Goal: Transaction & Acquisition: Purchase product/service

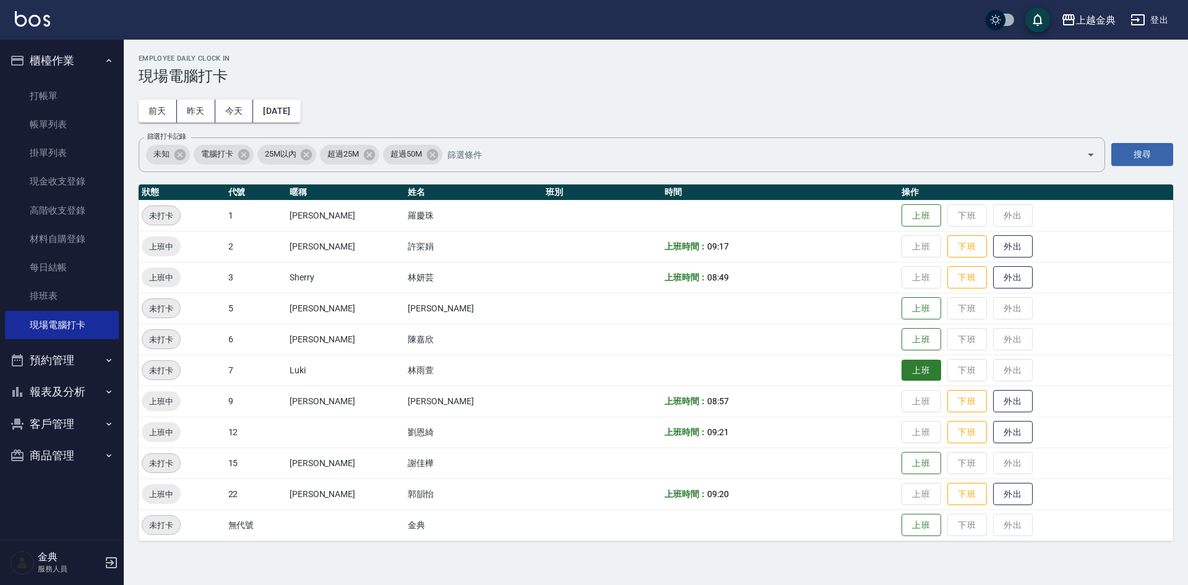
click at [902, 363] on button "上班" at bounding box center [922, 371] width 40 height 22
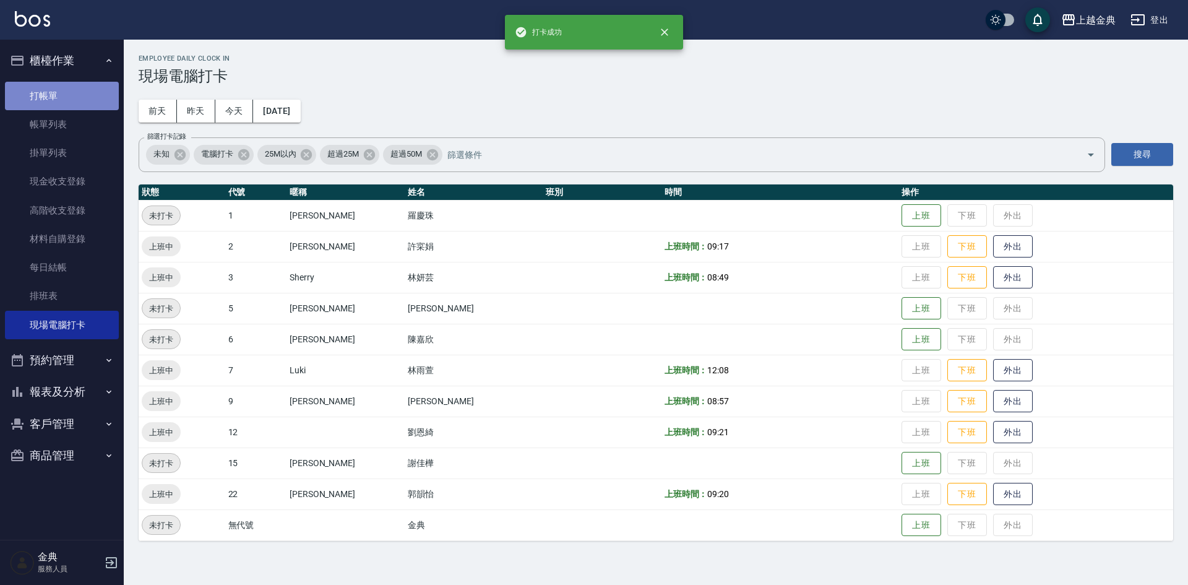
click at [46, 90] on link "打帳單" at bounding box center [62, 96] width 114 height 28
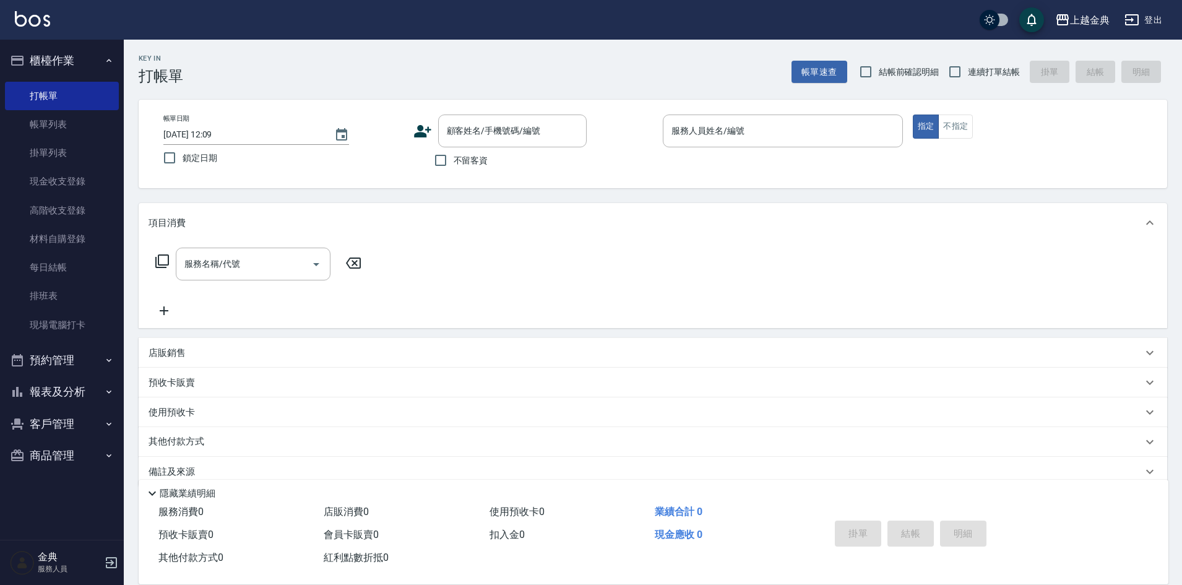
click at [483, 165] on span "不留客資" at bounding box center [471, 160] width 35 height 13
click at [454, 165] on input "不留客資" at bounding box center [441, 160] width 26 height 26
checkbox input "true"
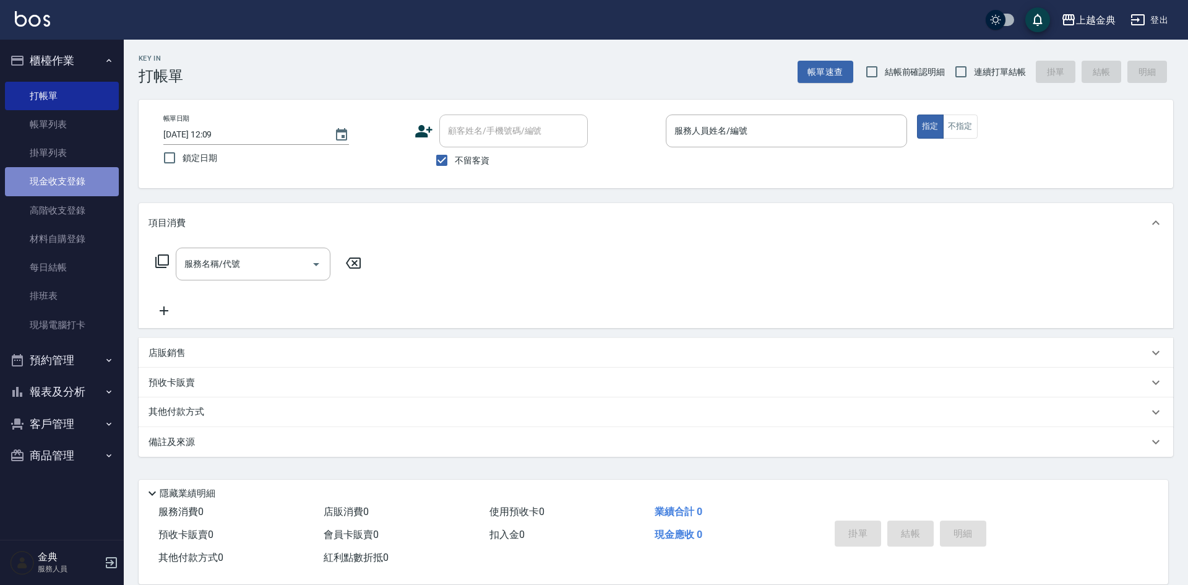
click at [89, 179] on link "現金收支登錄" at bounding box center [62, 181] width 114 height 28
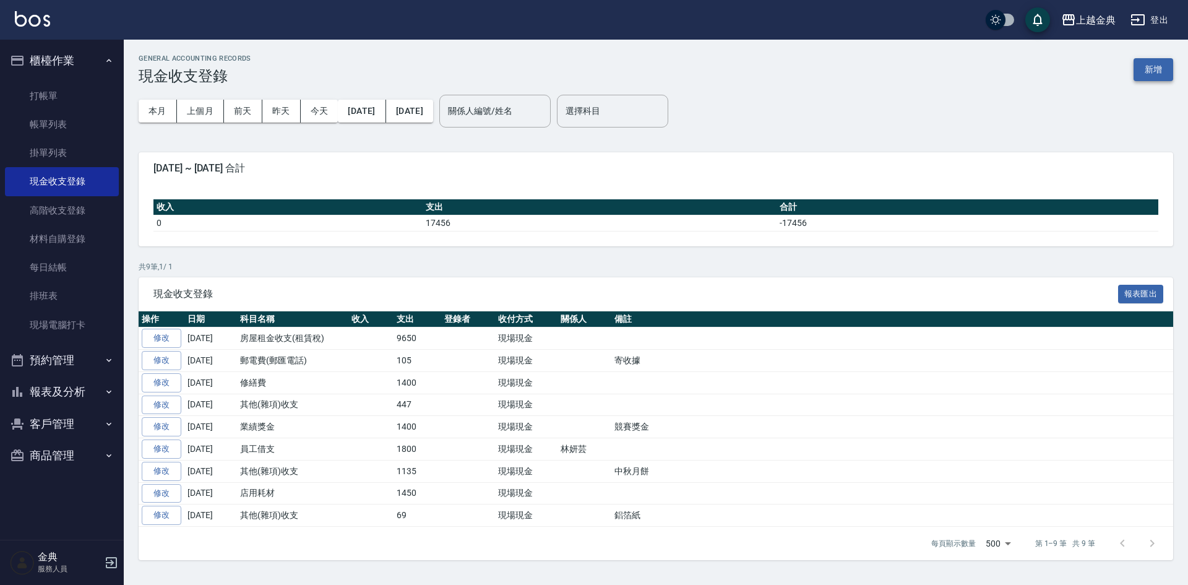
click at [1156, 68] on button "新增" at bounding box center [1154, 69] width 40 height 23
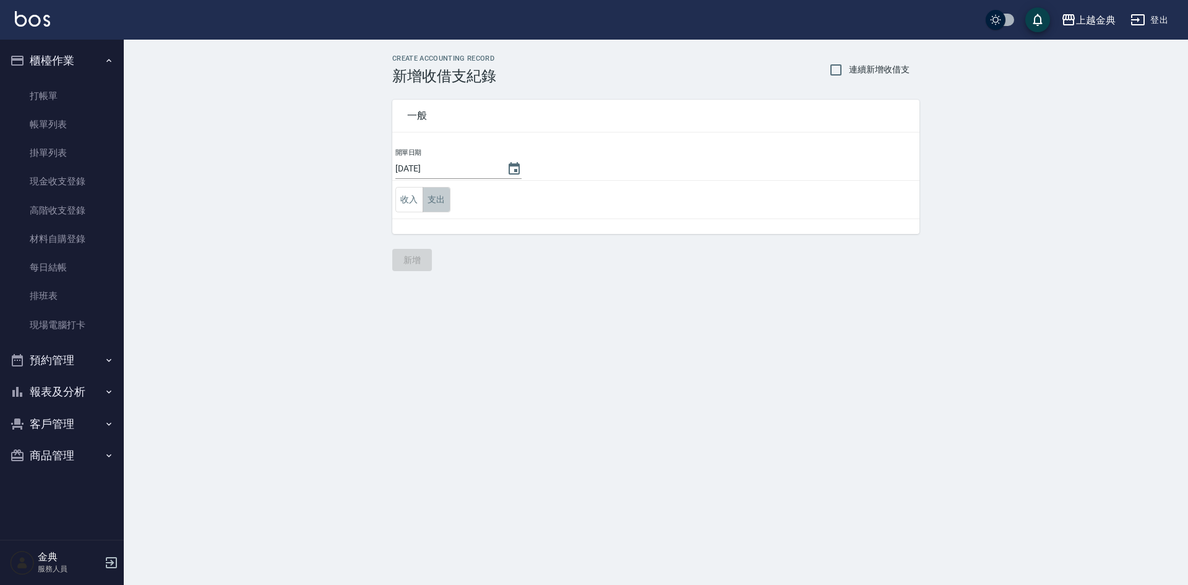
click at [444, 199] on button "支出" at bounding box center [437, 199] width 28 height 25
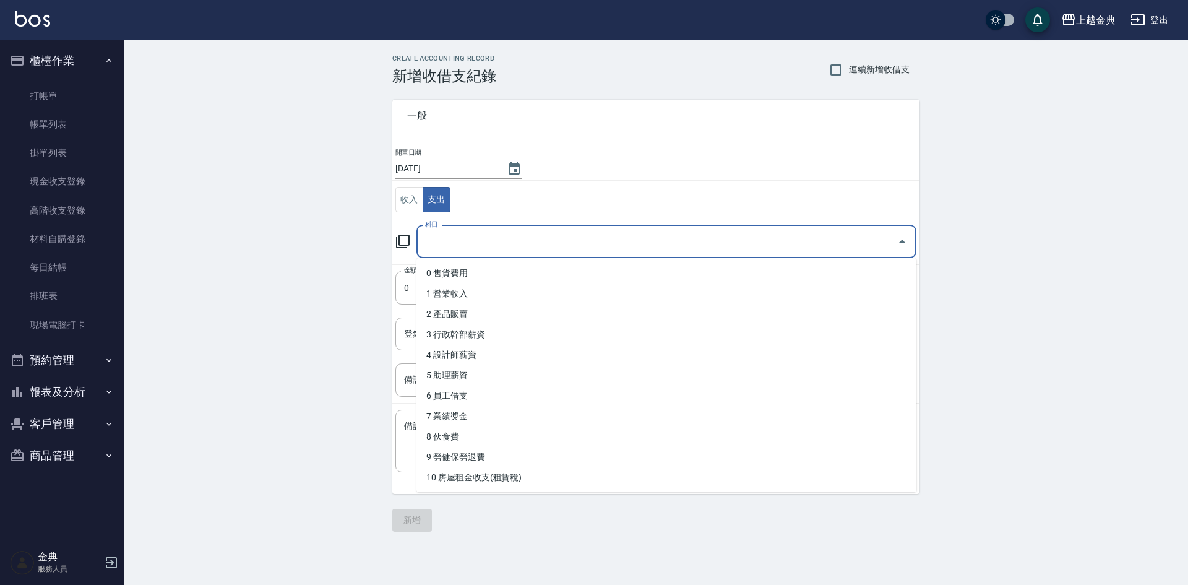
click at [485, 243] on input "科目" at bounding box center [657, 242] width 470 height 22
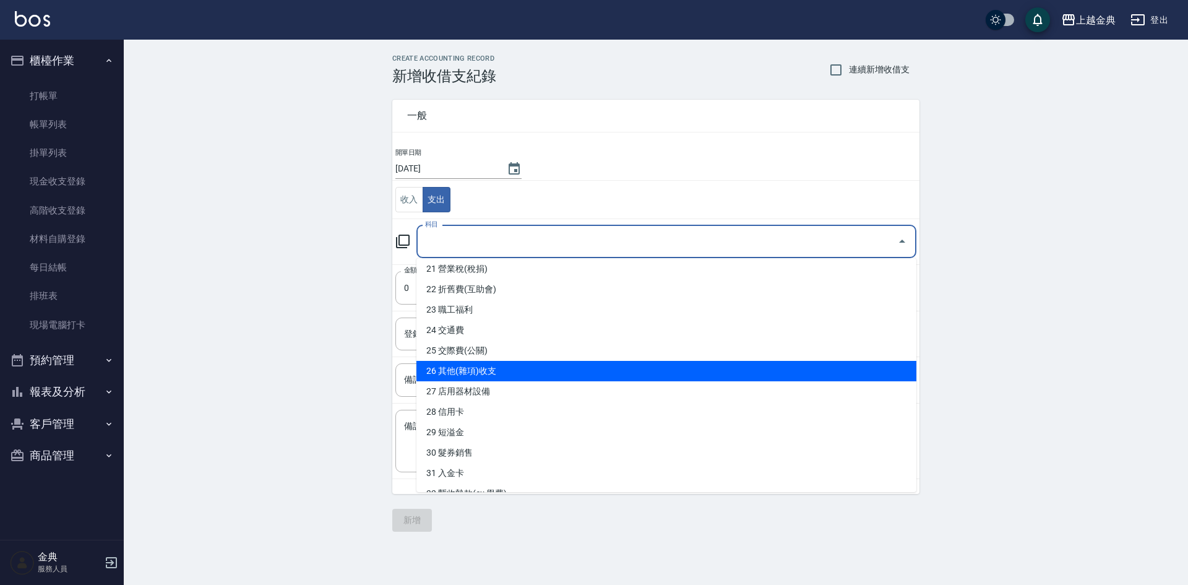
click at [489, 372] on li "26 其他(雜項)收支" at bounding box center [666, 371] width 500 height 20
type input "26 其他(雜項)收支"
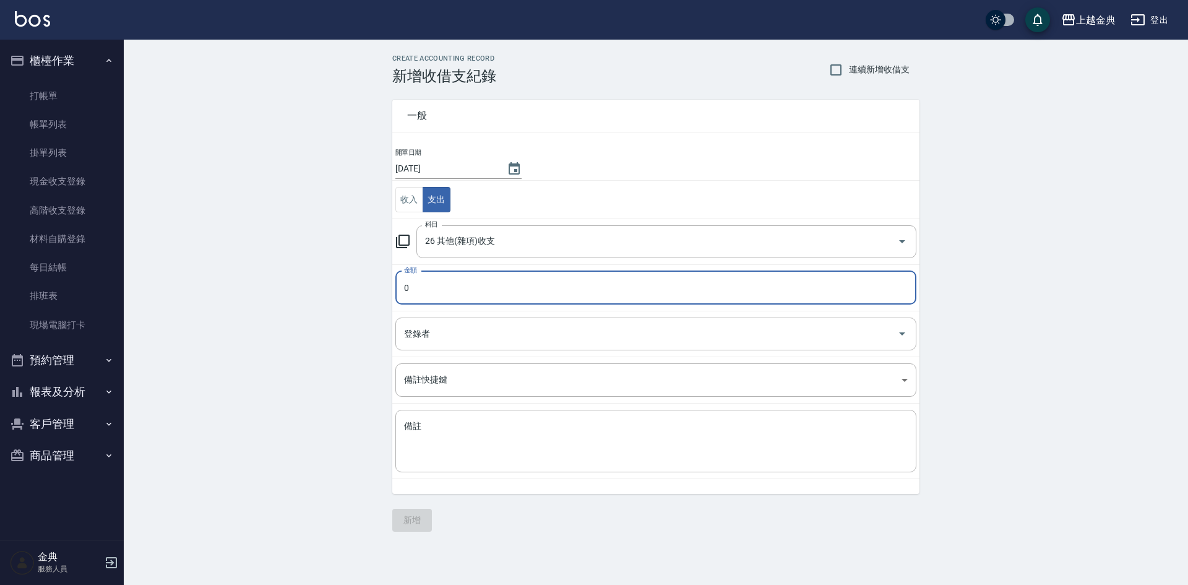
click at [470, 290] on input "0" at bounding box center [655, 287] width 521 height 33
click at [471, 290] on input "0" at bounding box center [655, 287] width 521 height 33
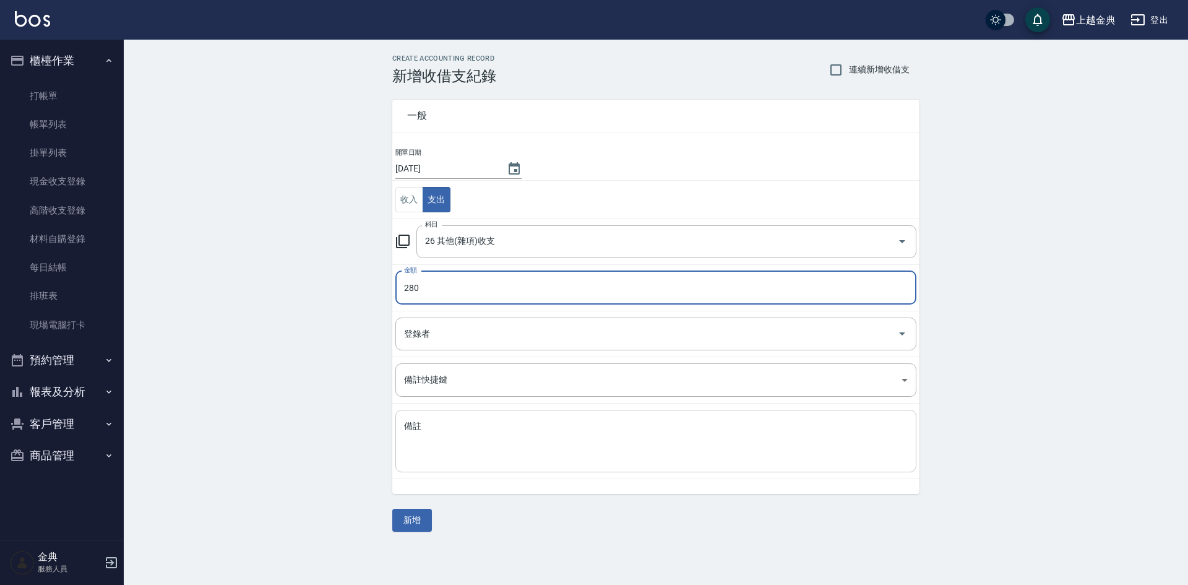
type input "280"
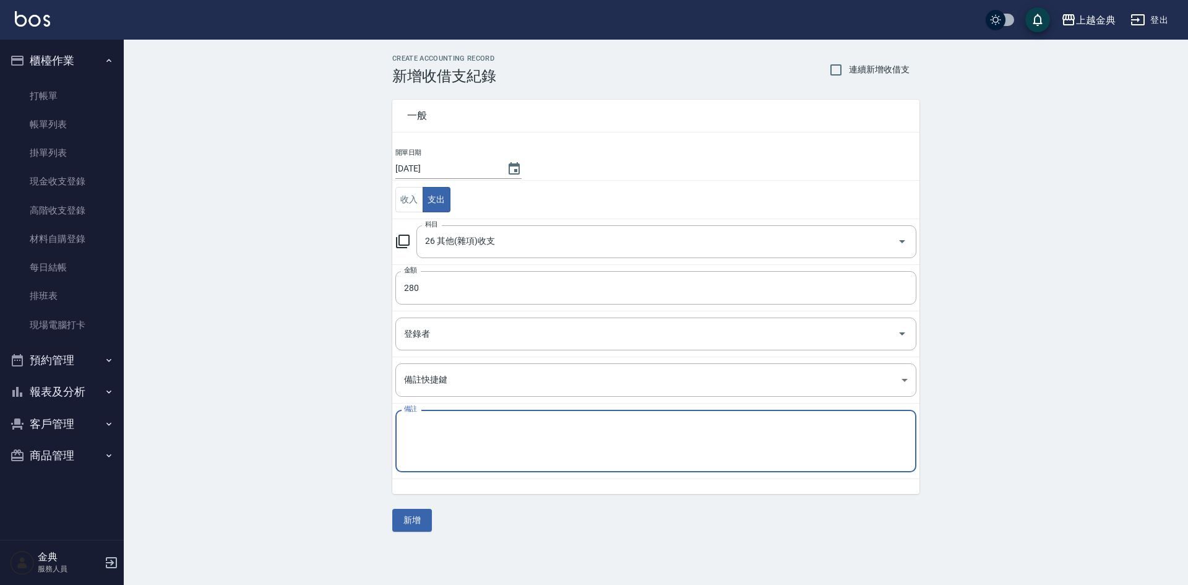
click at [444, 421] on textarea "備註" at bounding box center [656, 441] width 504 height 42
type textarea "n"
type textarea "掃地機器人耗材"
click at [408, 524] on button "新增" at bounding box center [412, 520] width 40 height 23
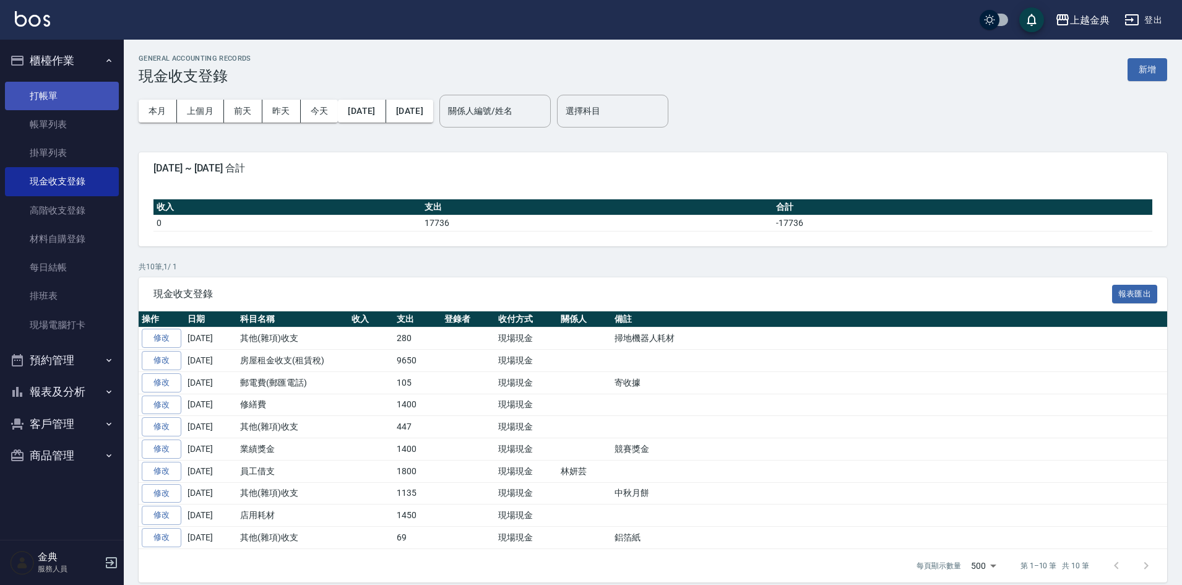
click at [79, 99] on link "打帳單" at bounding box center [62, 96] width 114 height 28
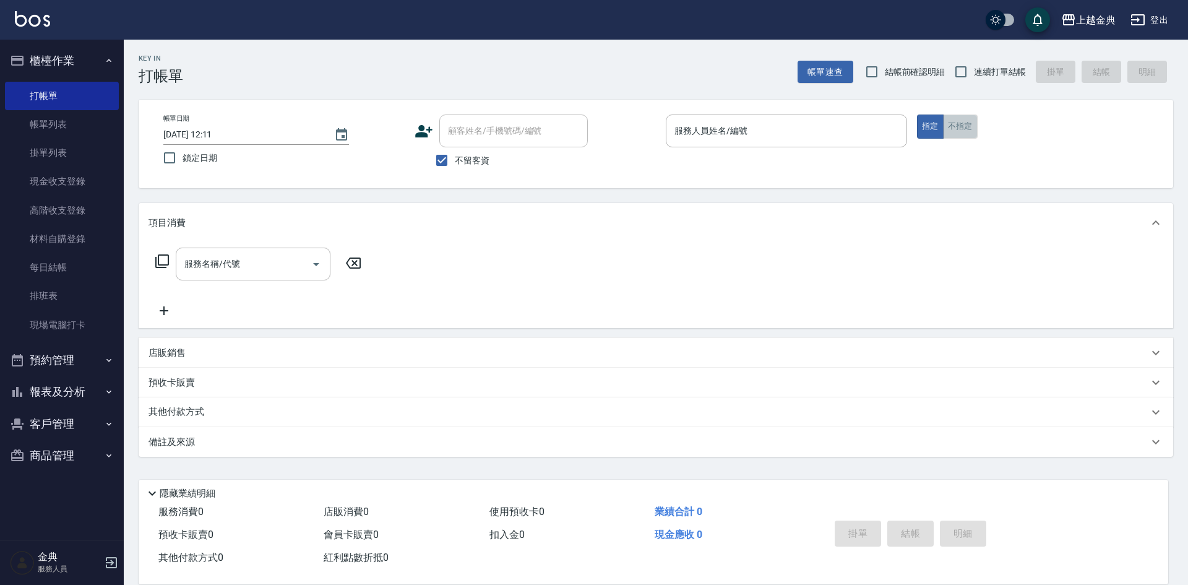
click at [949, 129] on button "不指定" at bounding box center [960, 126] width 35 height 24
click at [837, 148] on p at bounding box center [786, 153] width 241 height 13
click at [836, 135] on input "服務人員姓名/編號" at bounding box center [786, 131] width 230 height 22
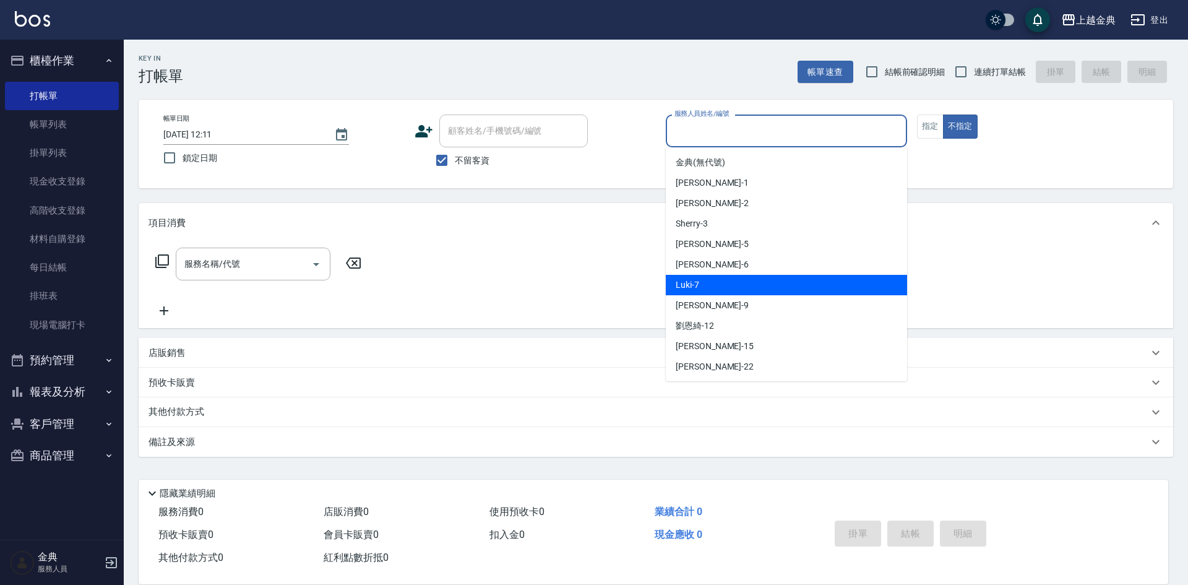
click at [736, 282] on div "Luki -7" at bounding box center [786, 285] width 241 height 20
type input "Luki-7"
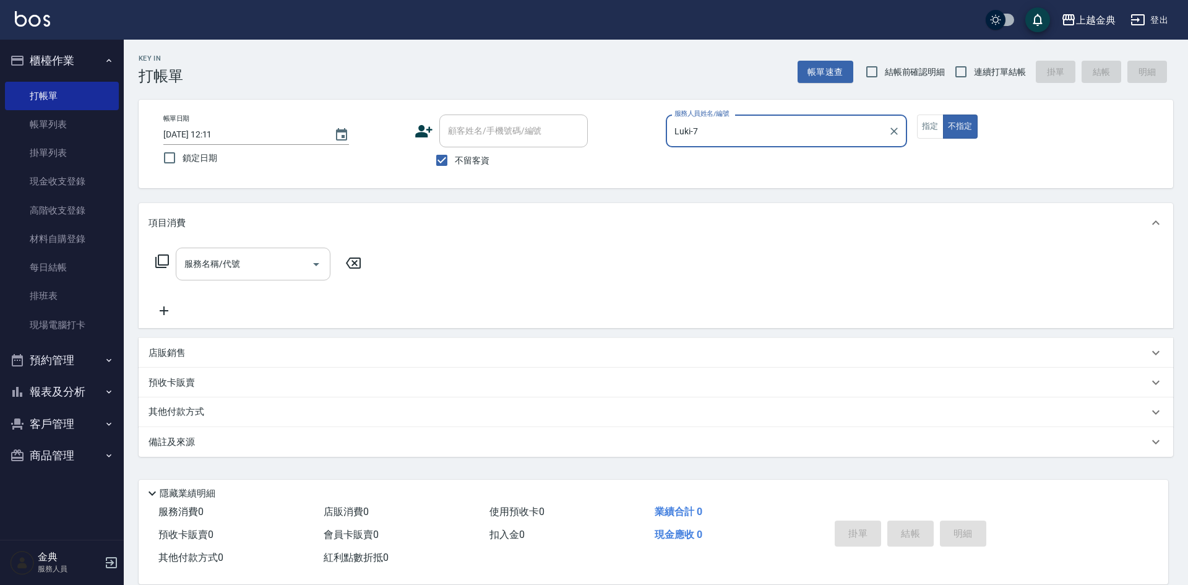
click at [307, 269] on button "Open" at bounding box center [316, 264] width 20 height 20
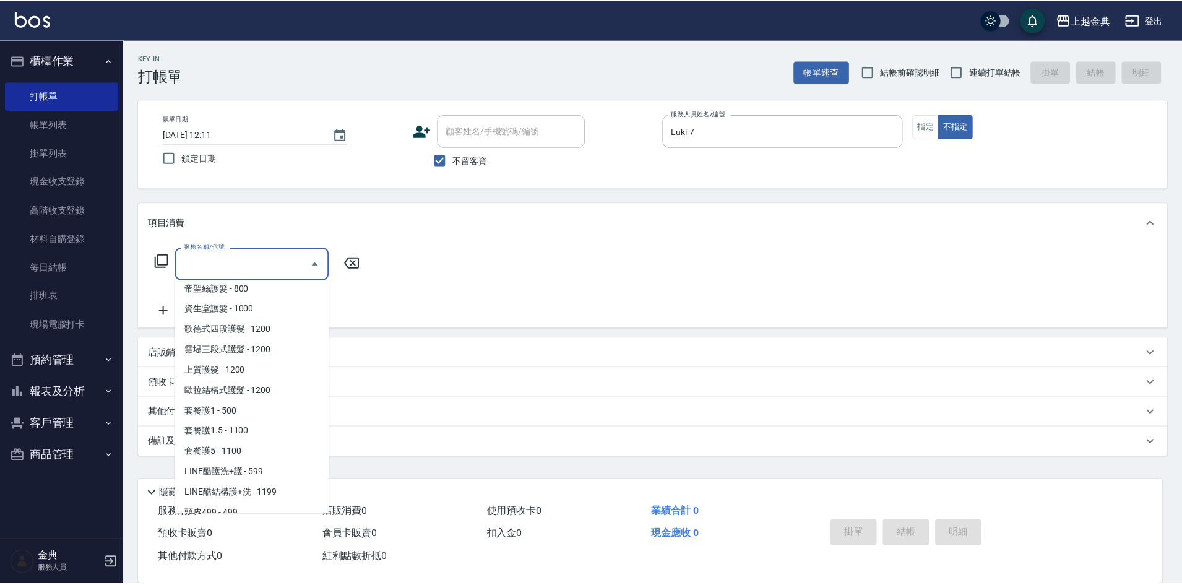
scroll to position [743, 0]
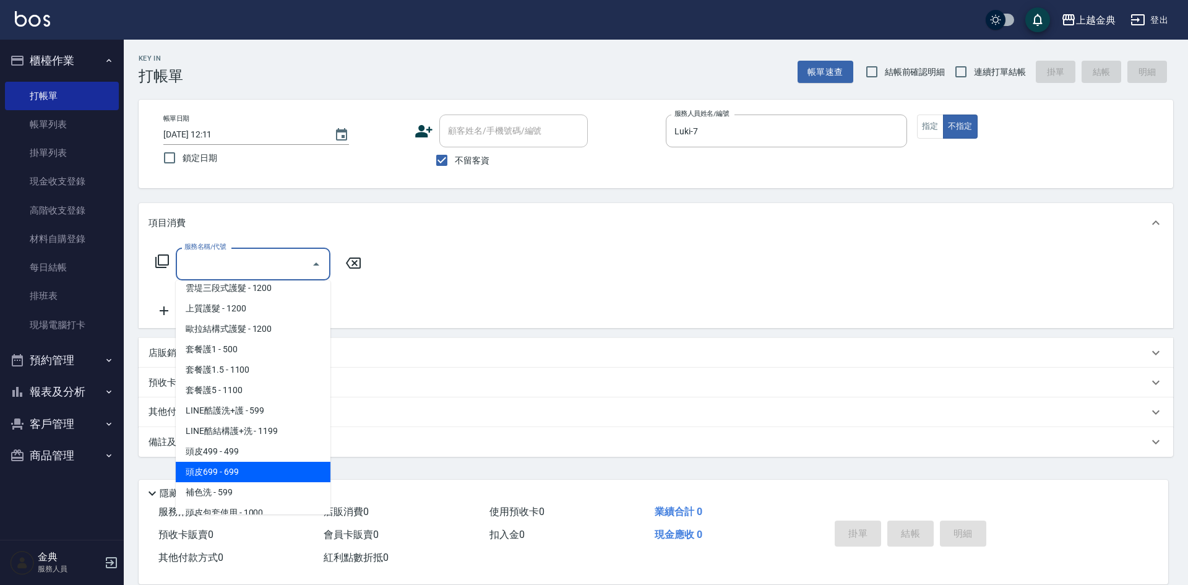
click at [247, 473] on span "頭皮699 - 699" at bounding box center [253, 472] width 155 height 20
type input "頭皮699(602)"
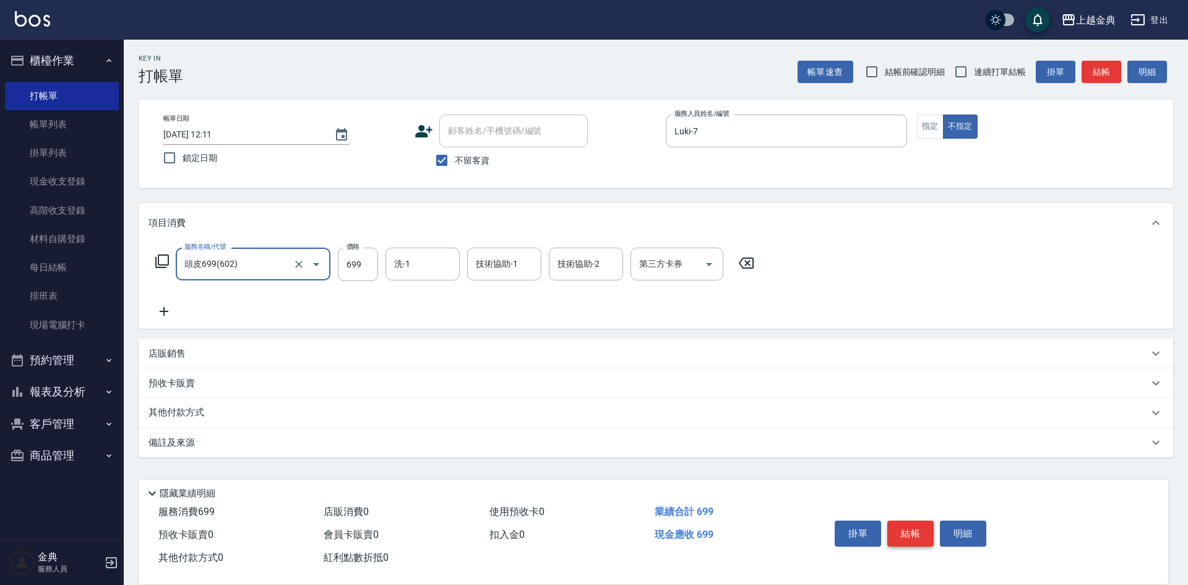
click at [923, 522] on button "結帳" at bounding box center [910, 533] width 46 height 26
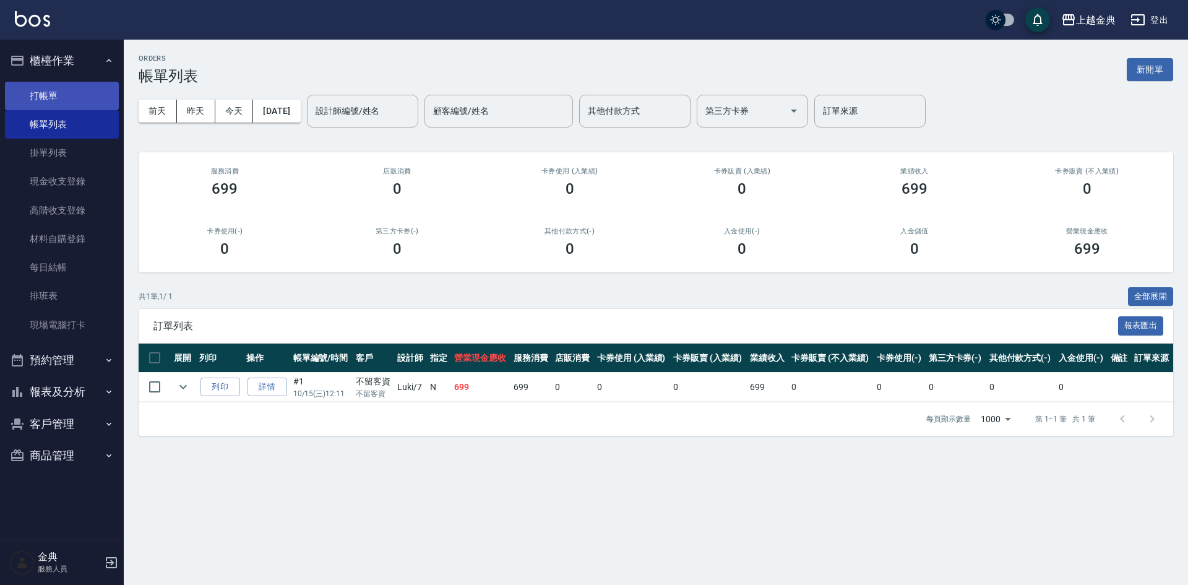
drag, startPoint x: 45, startPoint y: 94, endPoint x: 89, endPoint y: 97, distance: 44.6
click at [45, 94] on link "打帳單" at bounding box center [62, 96] width 114 height 28
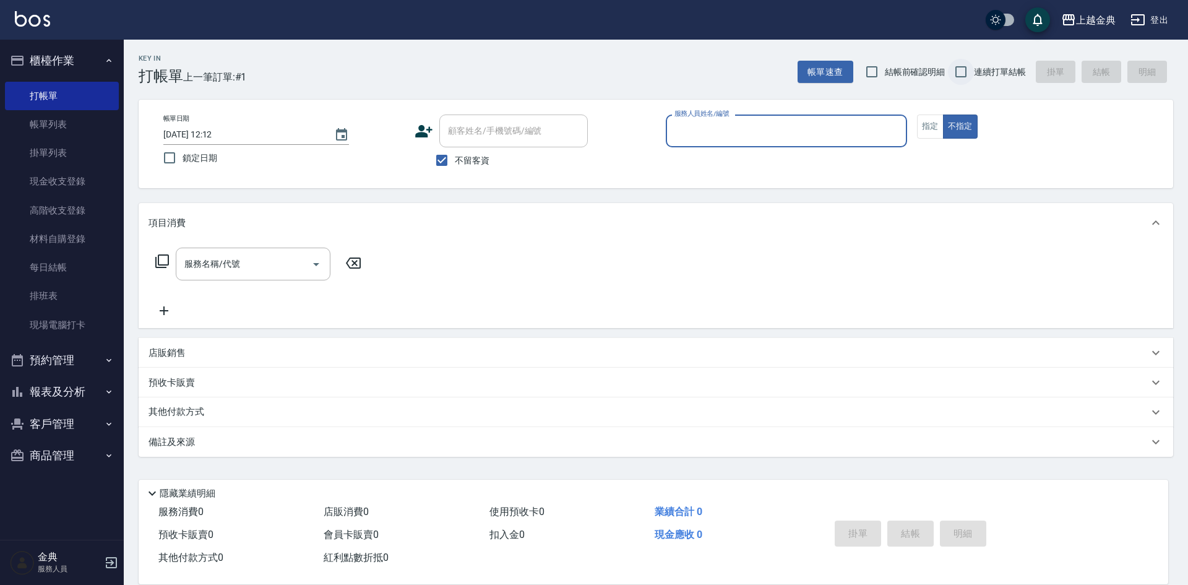
click at [967, 72] on input "連續打單結帳" at bounding box center [961, 72] width 26 height 26
checkbox input "true"
click at [795, 131] on input "服務人員姓名/編號" at bounding box center [786, 131] width 230 height 22
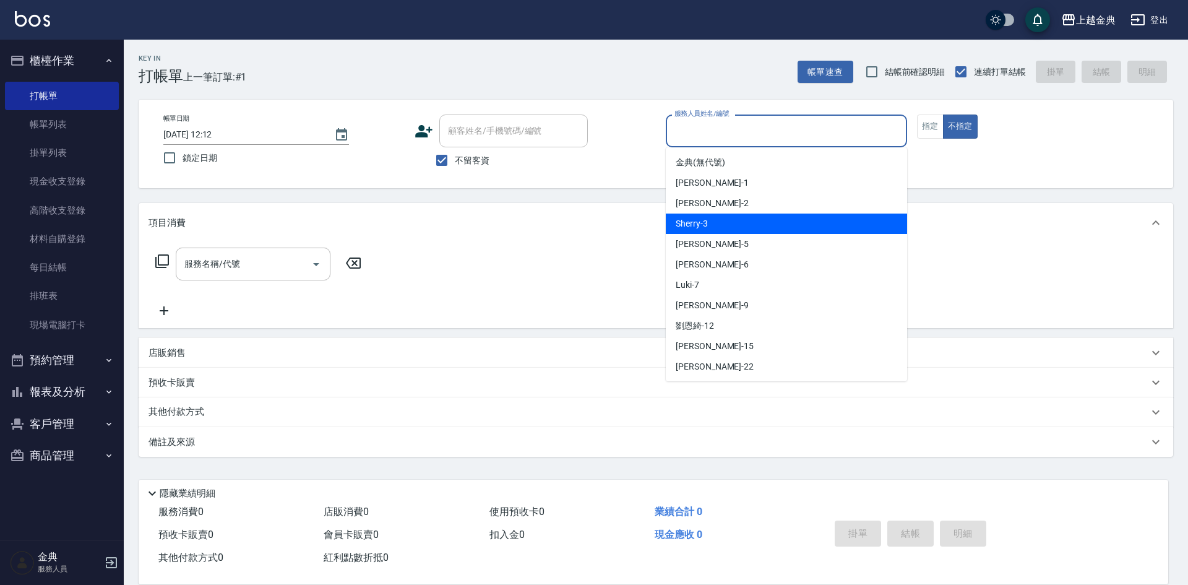
click at [725, 221] on div "Sherry -3" at bounding box center [786, 223] width 241 height 20
type input "Sherry-3"
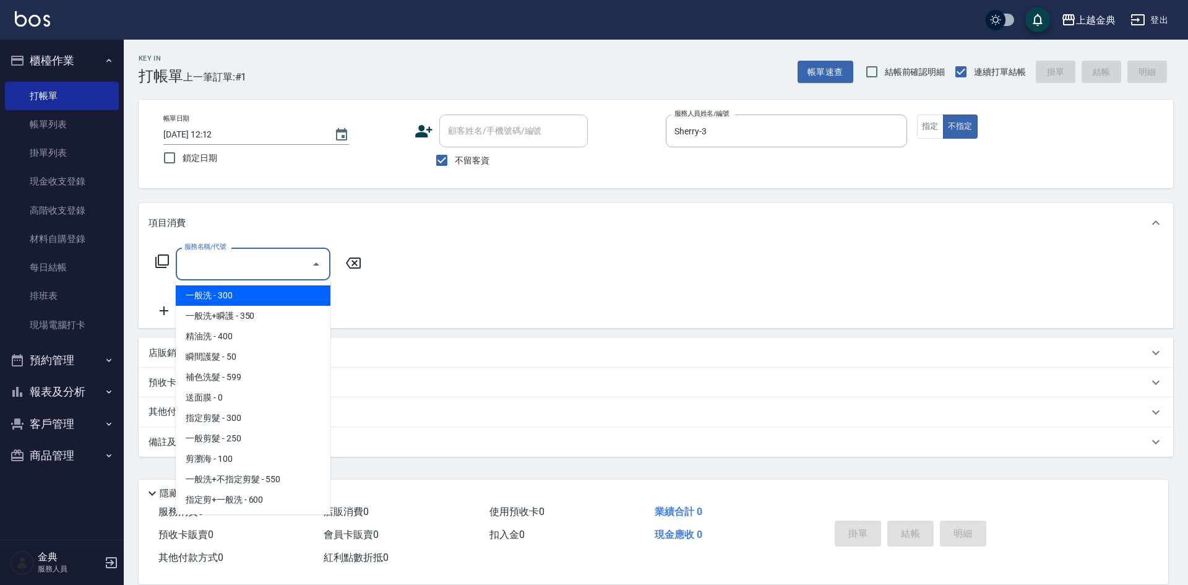
click at [287, 264] on input "服務名稱/代號" at bounding box center [243, 264] width 125 height 22
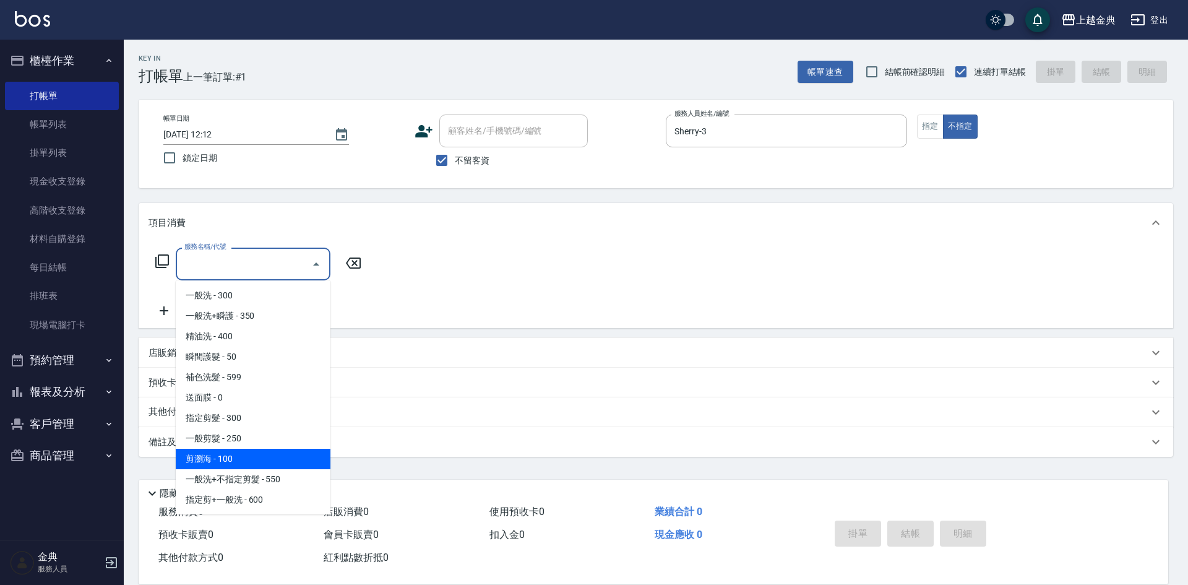
click at [241, 457] on span "剪瀏海 - 100" at bounding box center [253, 459] width 155 height 20
type input "剪瀏海(202)"
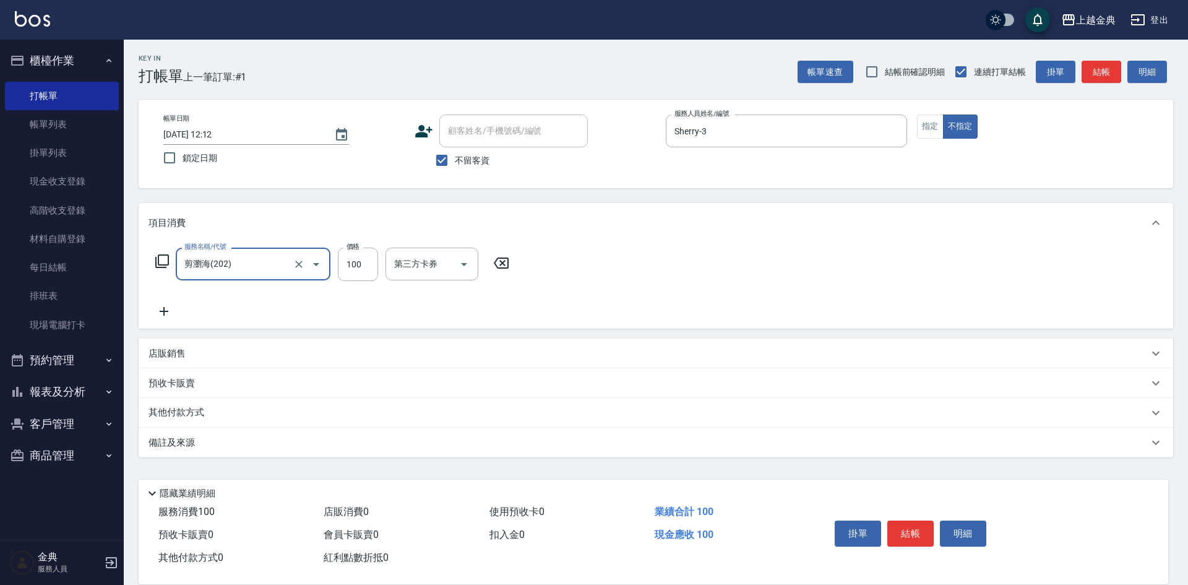
click at [171, 317] on icon at bounding box center [164, 311] width 31 height 15
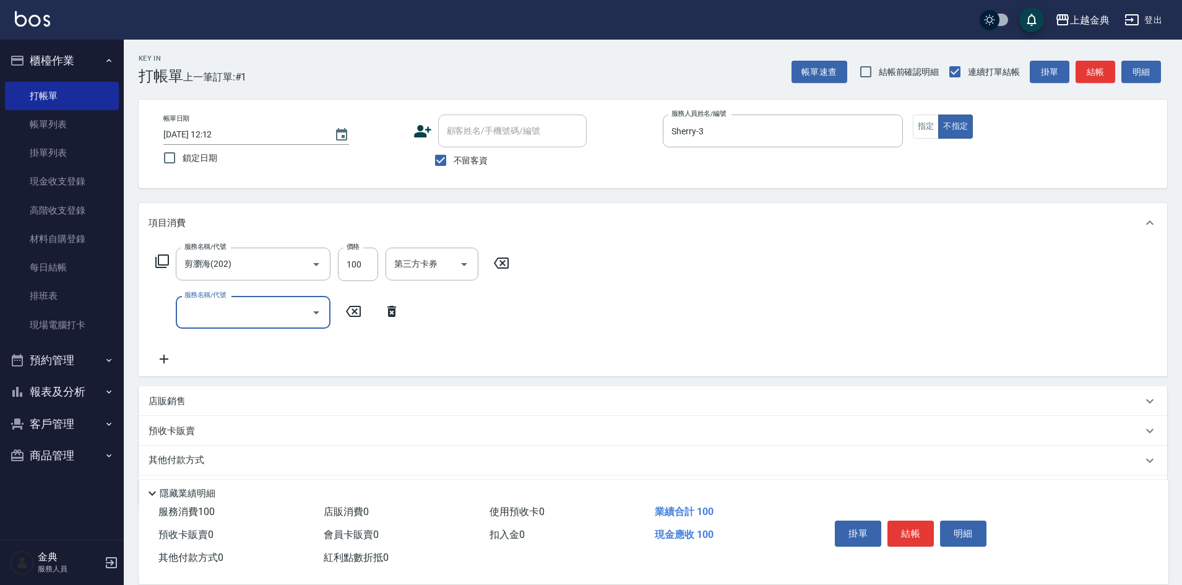
click at [192, 309] on input "服務名稱/代號" at bounding box center [243, 312] width 125 height 22
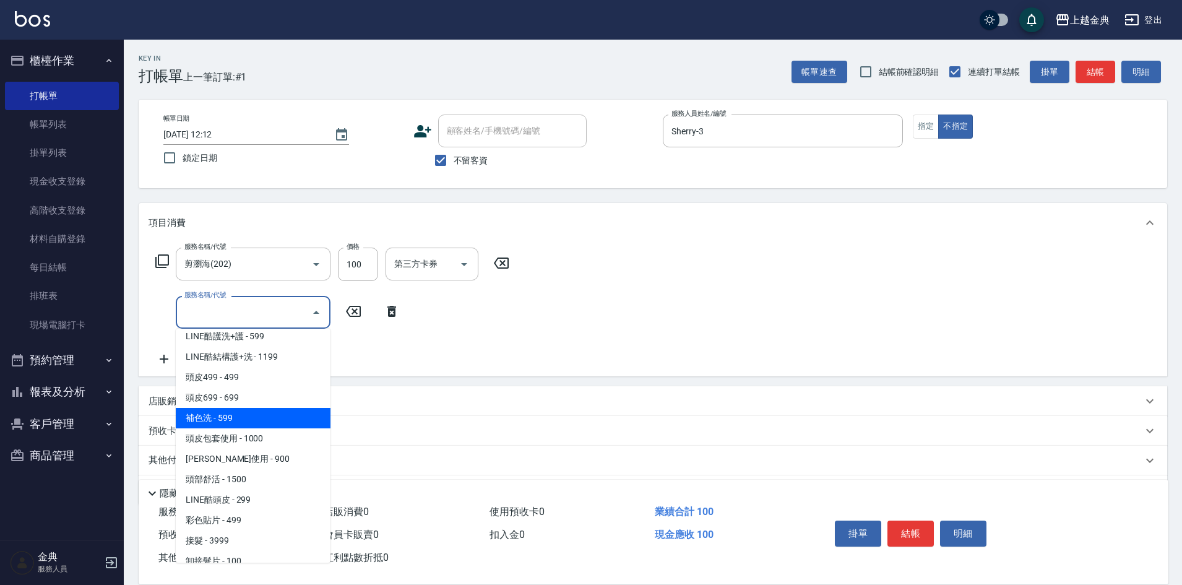
scroll to position [804, 0]
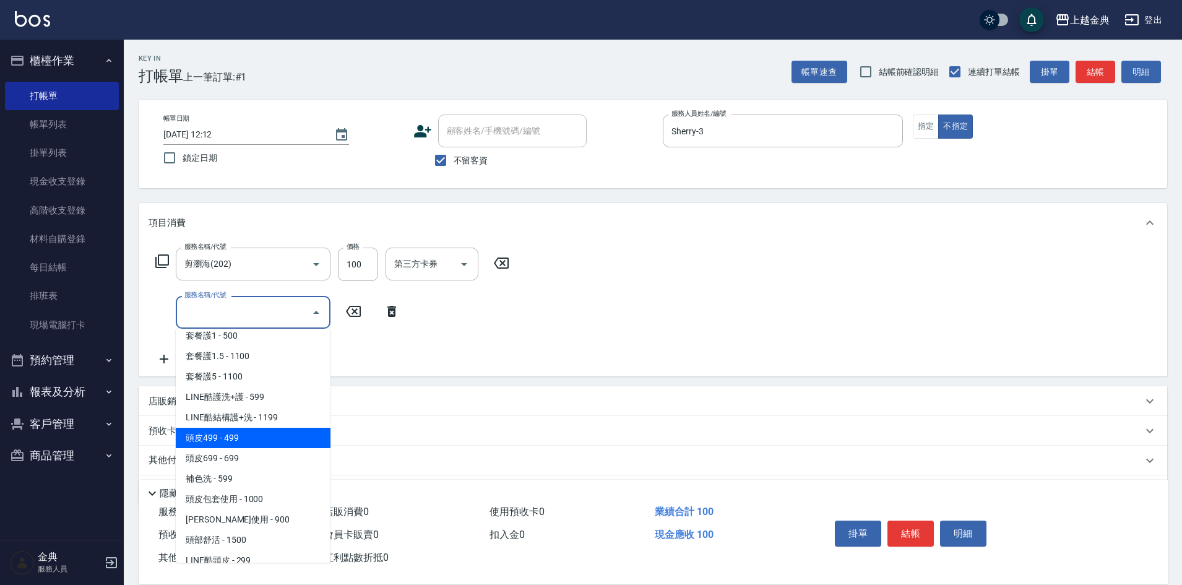
click at [246, 440] on span "頭皮499 - 499" at bounding box center [253, 438] width 155 height 20
type input "頭皮499(601)"
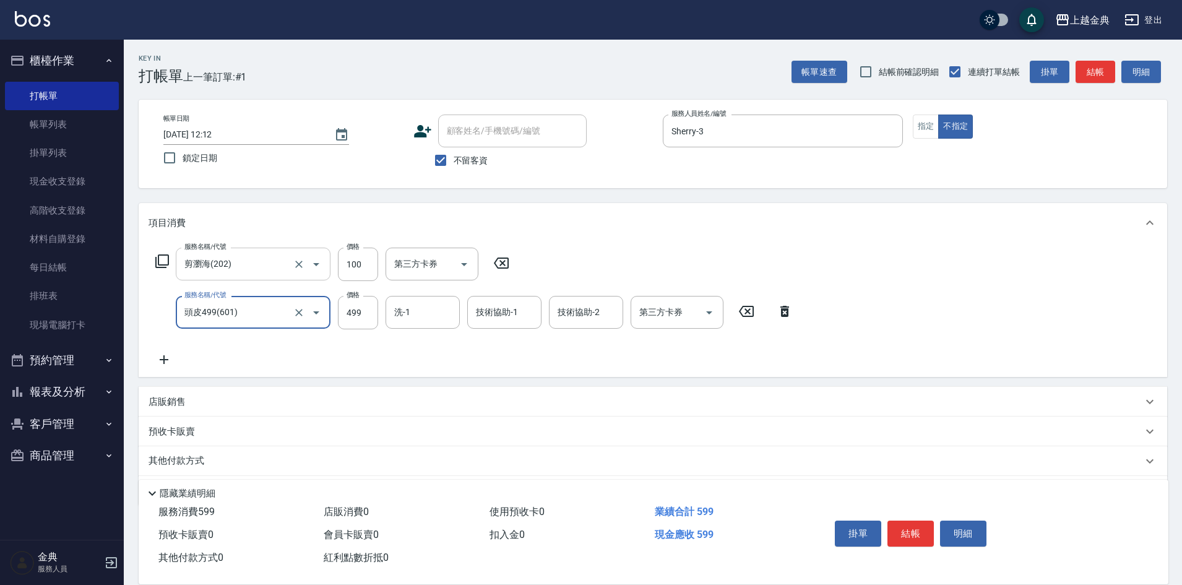
click at [289, 267] on input "剪瀏海(202)" at bounding box center [235, 264] width 109 height 22
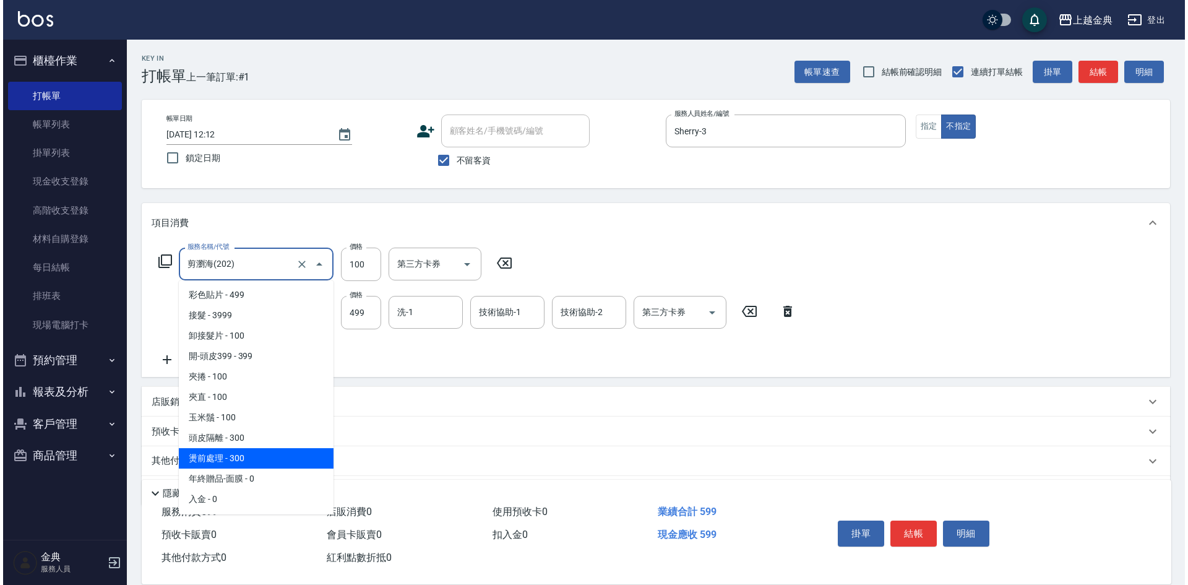
scroll to position [980, 0]
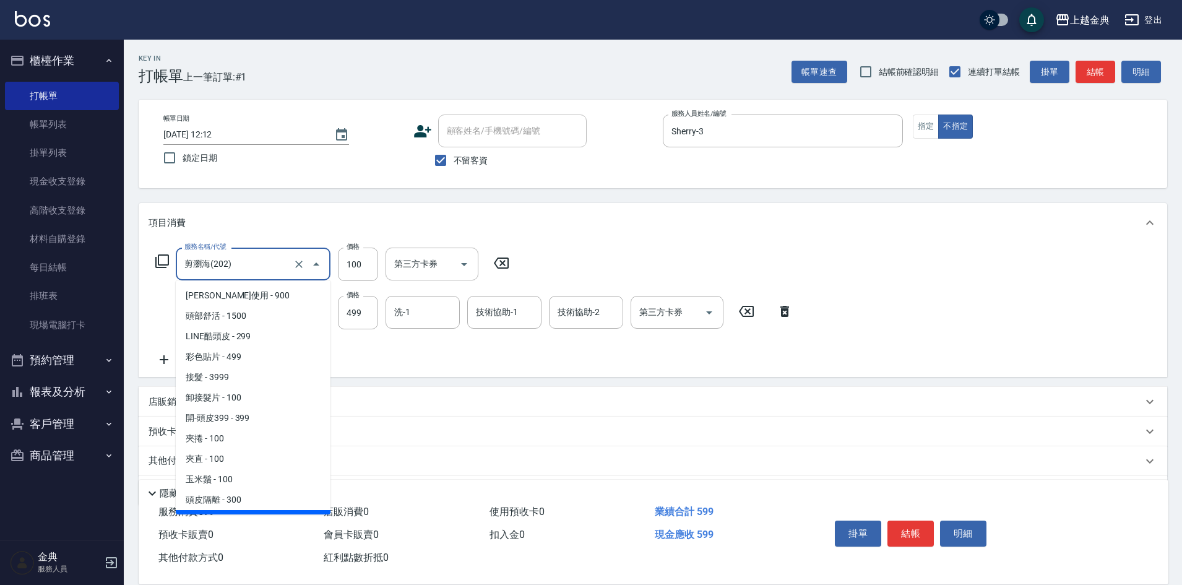
click at [230, 459] on span "夾直 - 100" at bounding box center [253, 459] width 155 height 20
type input "夾直(902)"
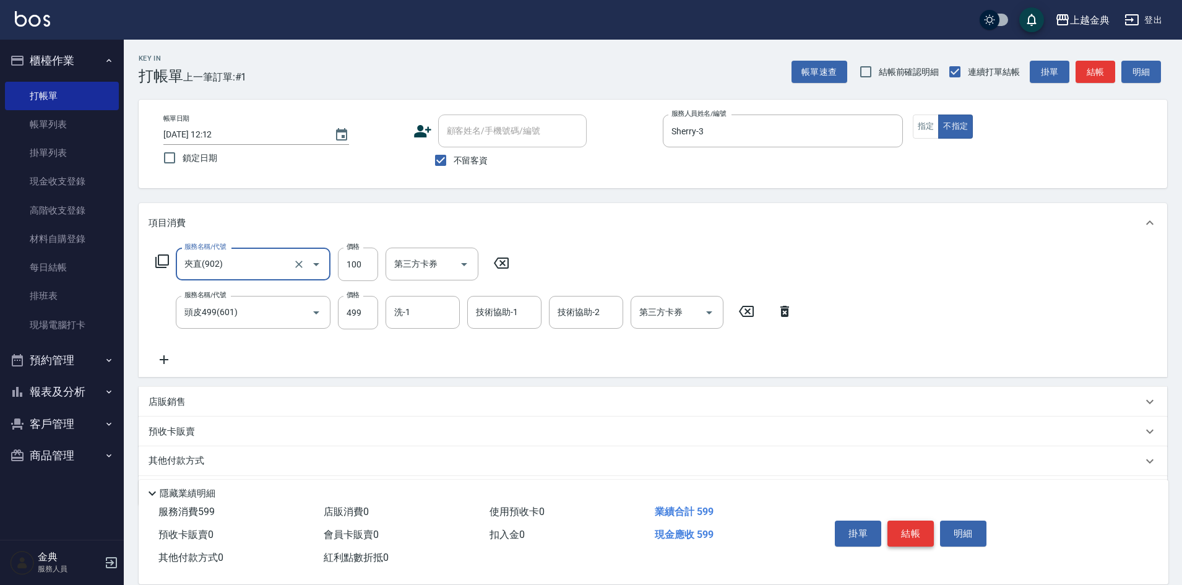
click at [923, 527] on button "結帳" at bounding box center [910, 533] width 46 height 26
